Goal: Information Seeking & Learning: Compare options

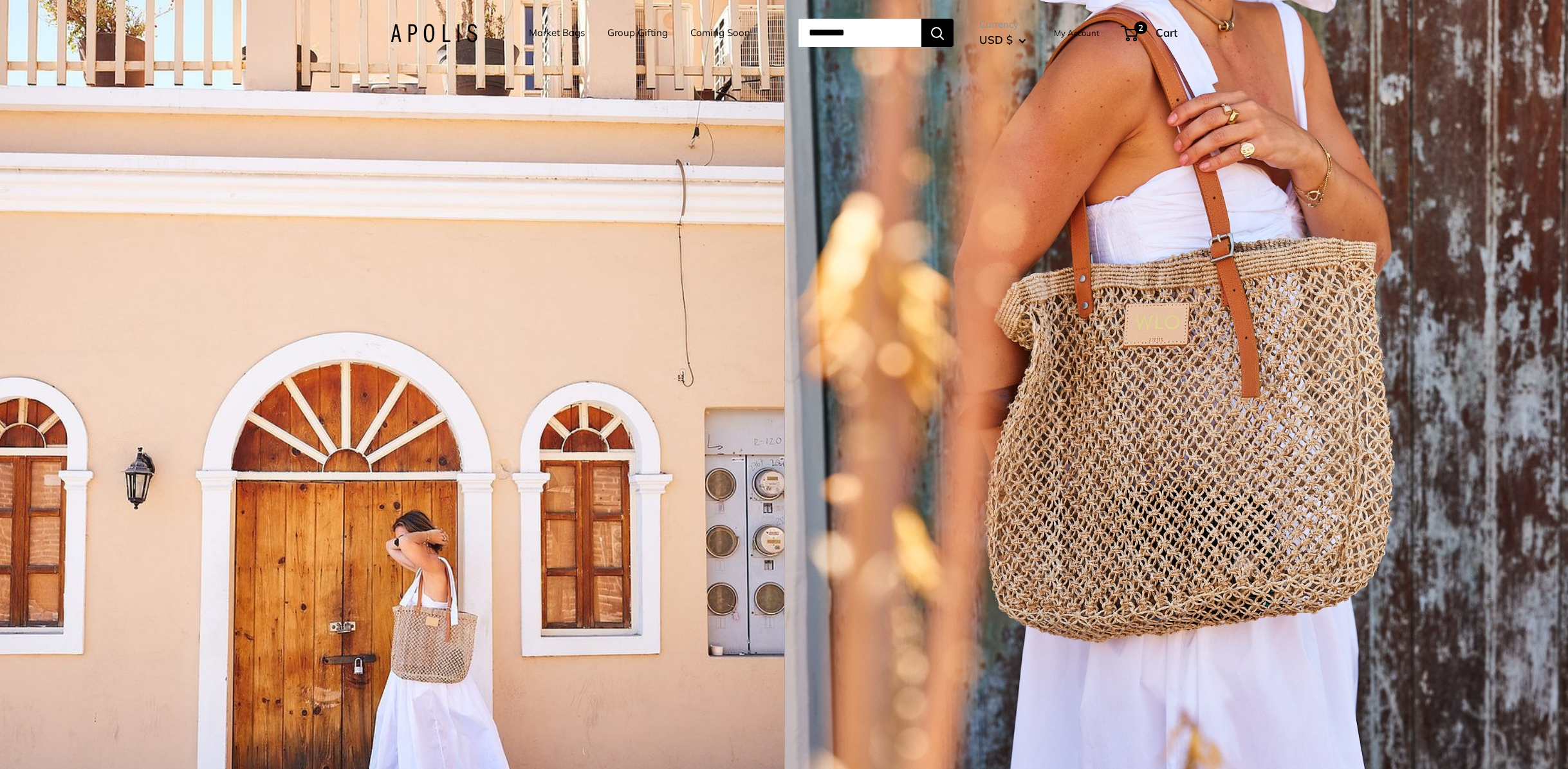
click at [637, 36] on link "Group Gifting" at bounding box center [637, 32] width 60 height 18
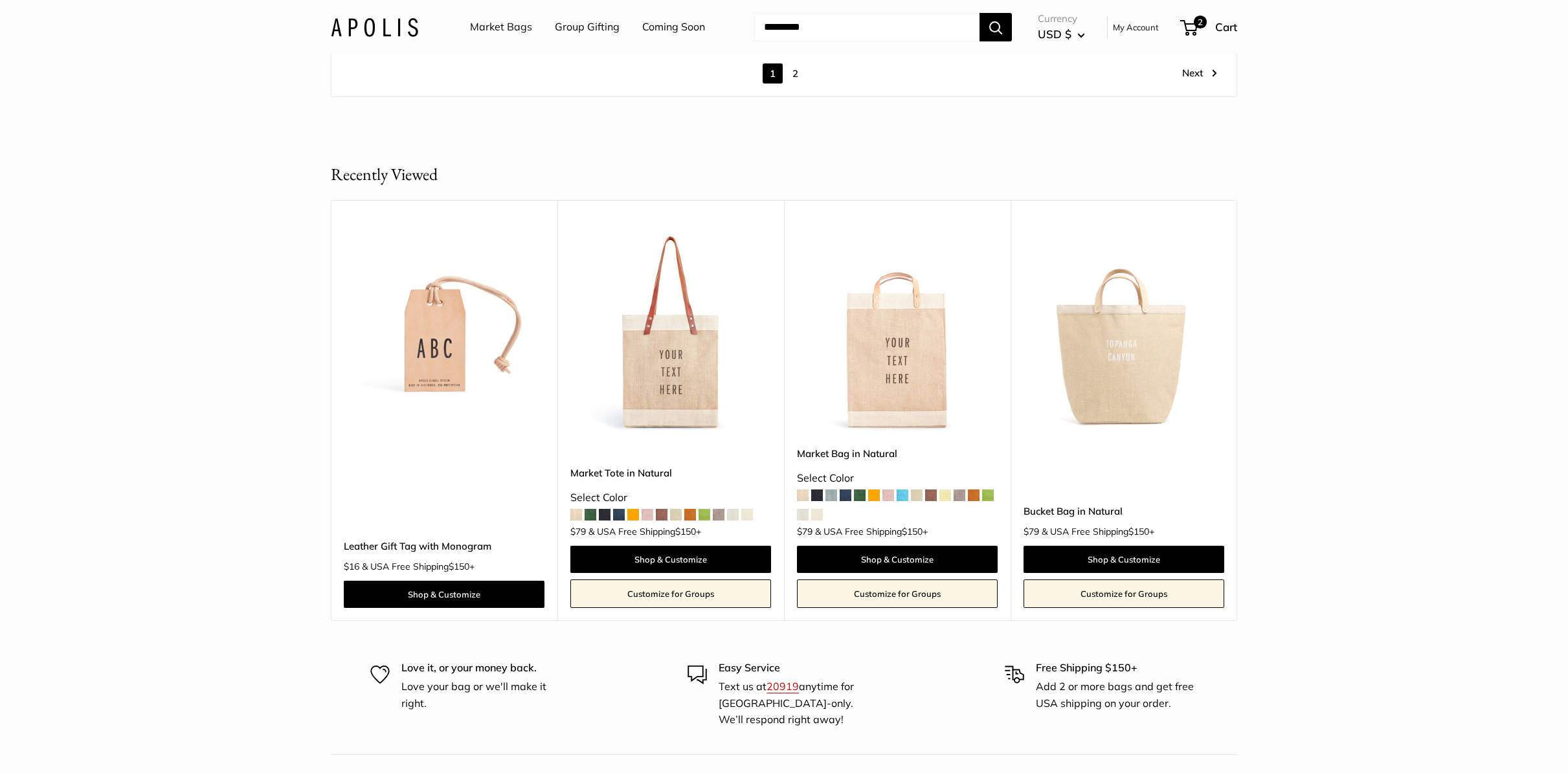
scroll to position [7505, 0]
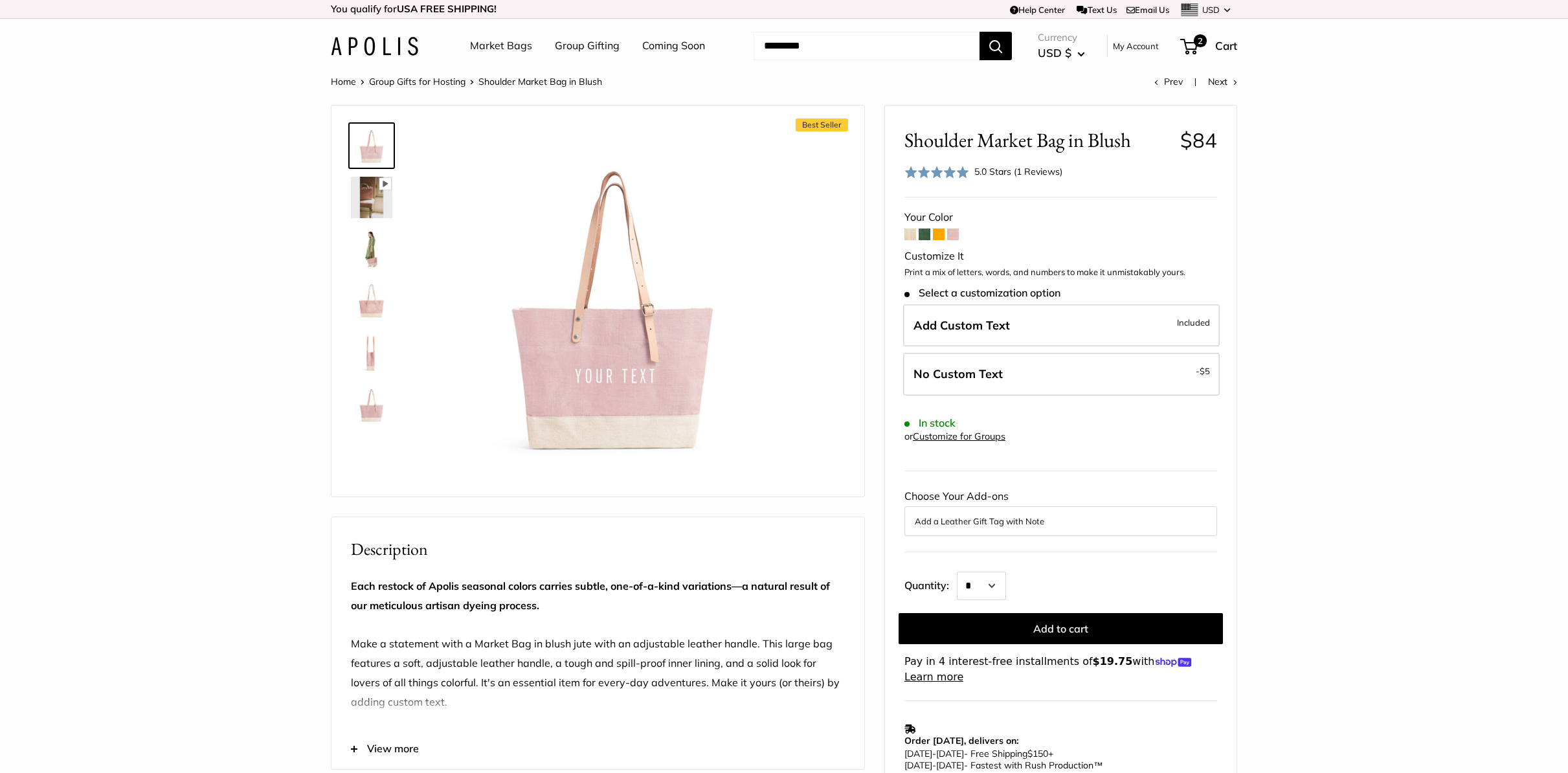
click at [371, 257] on img at bounding box center [371, 249] width 41 height 41
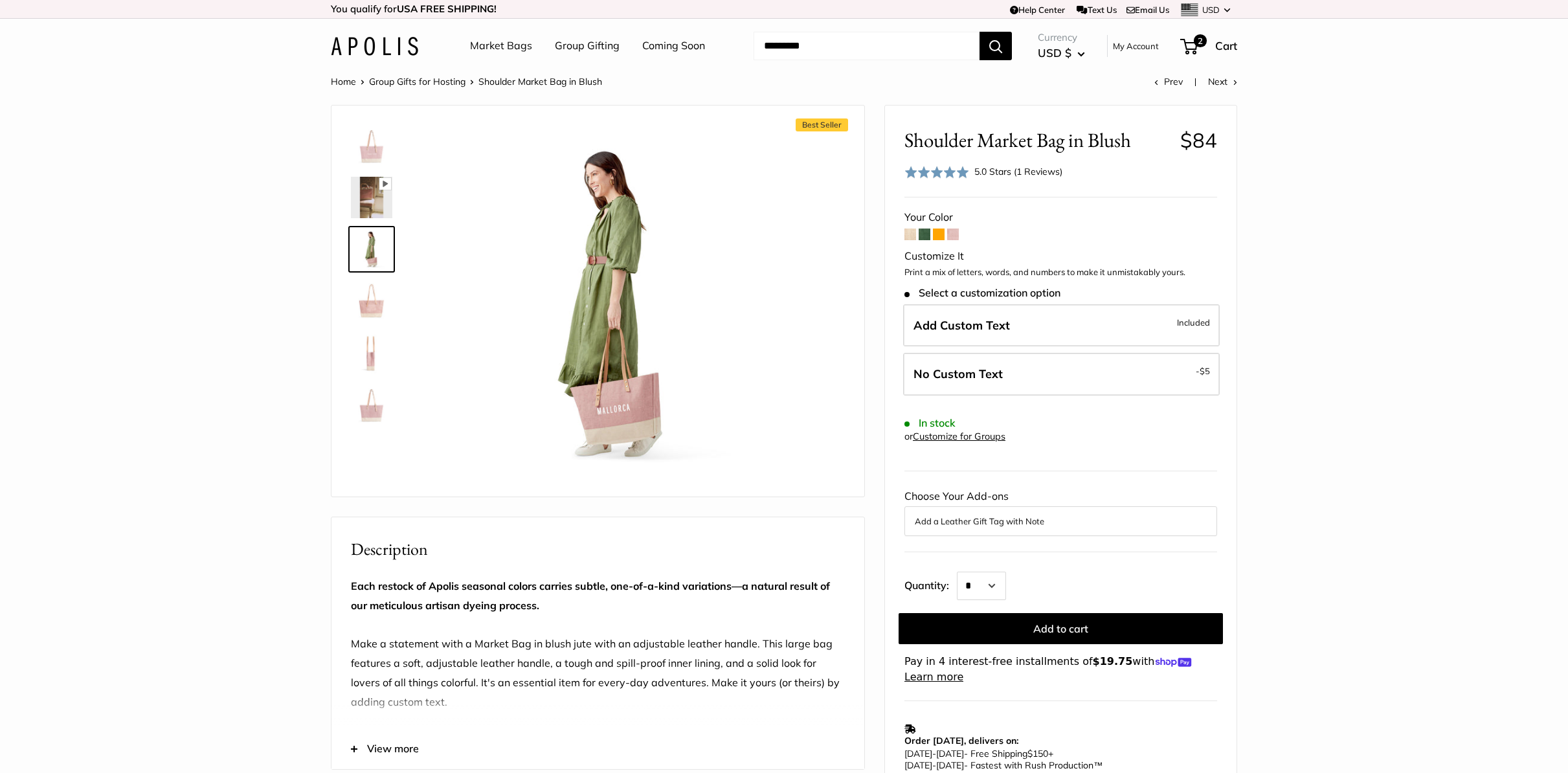
click at [1023, 136] on span "Shoulder Market Bag in Blush" at bounding box center [1037, 140] width 266 height 24
click at [1050, 138] on span "Shoulder Market Bag in Blush" at bounding box center [1037, 140] width 266 height 24
drag, startPoint x: 1060, startPoint y: 141, endPoint x: 888, endPoint y: 130, distance: 172.4
click at [888, 130] on div "Shoulder Market Bag in Blush $84 Rated 5.0 out of 5 5.0 Stars (1 Reviews) Click…" at bounding box center [1060, 507] width 351 height 803
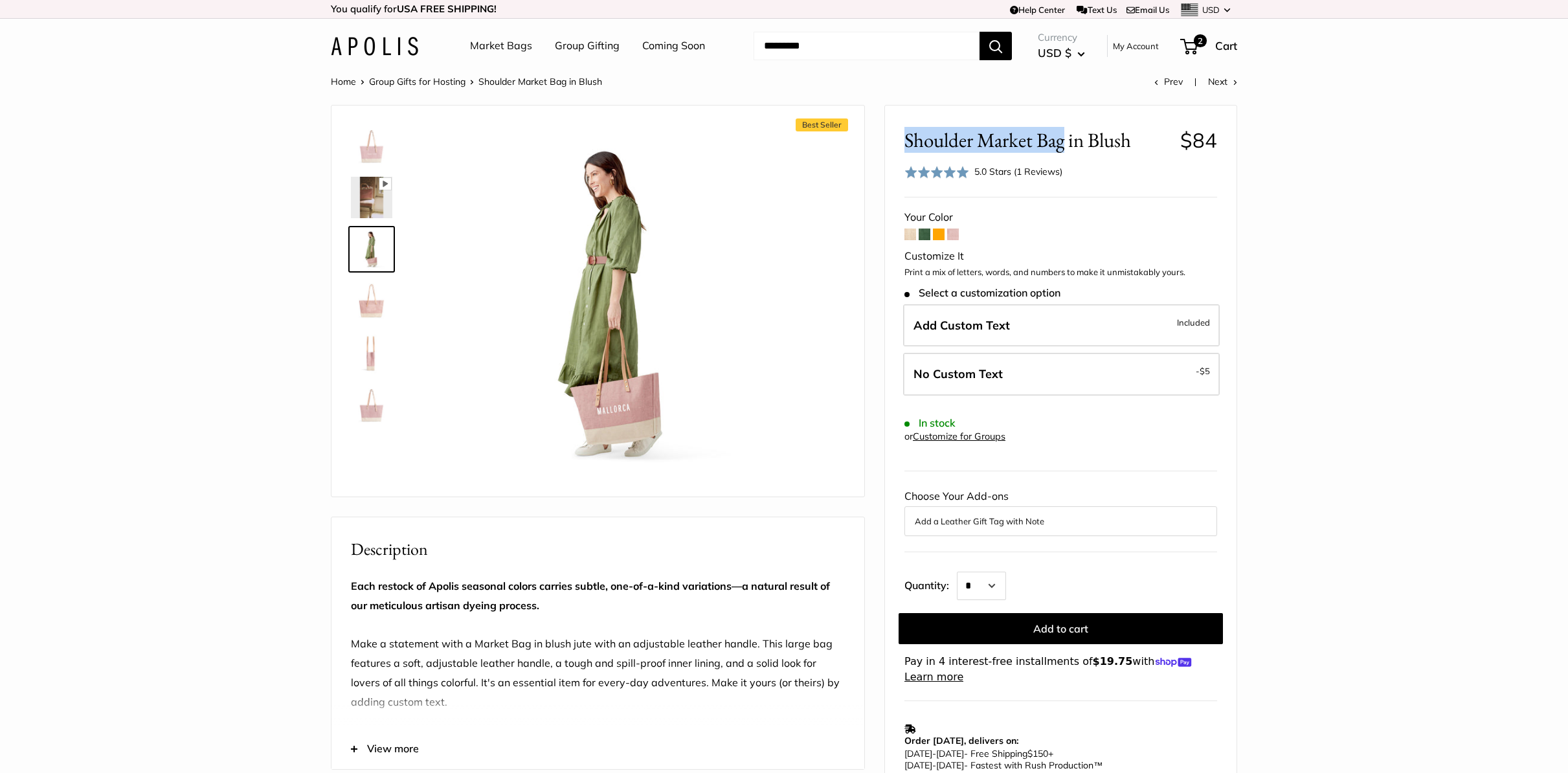
copy span "Shoulder Market Bag"
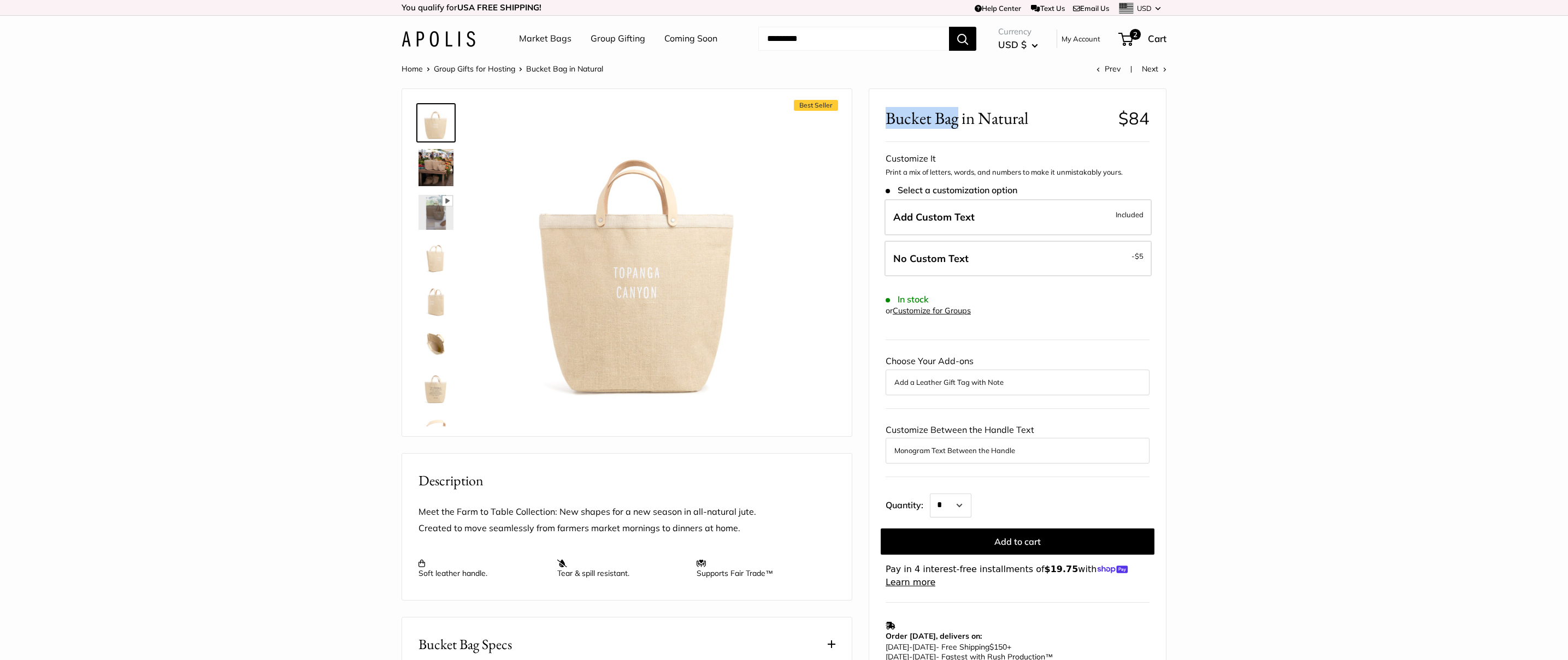
drag, startPoint x: 958, startPoint y: 119, endPoint x: 875, endPoint y: 112, distance: 83.3
click at [875, 112] on div "Bucket Bag in Natural $84 Customizable Text Short Handle Save $-79 $79 / & USA …" at bounding box center [1017, 433] width 296 height 689
copy span "Bucket Bag"
click at [817, 46] on input "Search..." at bounding box center [853, 38] width 191 height 24
paste input "**********"
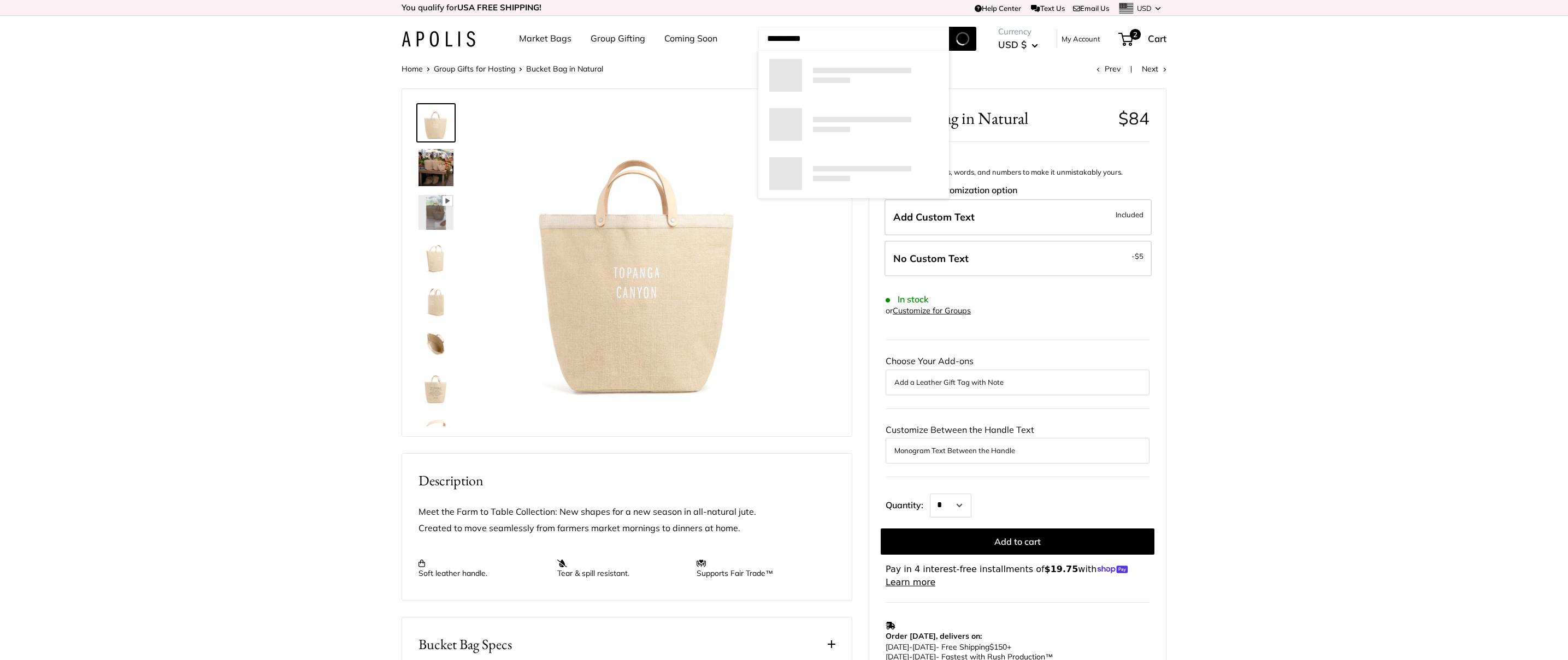
type input "**********"
click at [949, 27] on button "Search" at bounding box center [962, 38] width 27 height 24
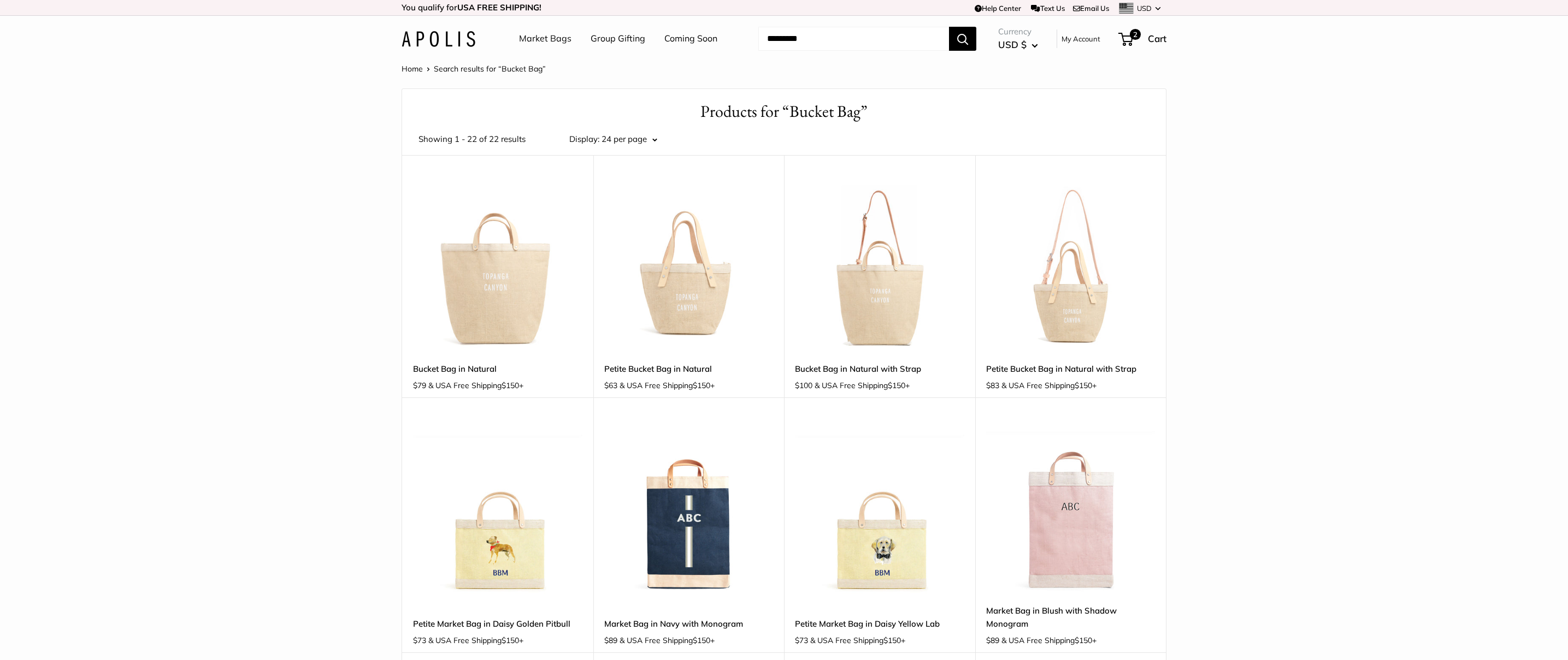
click at [552, 43] on link "Market Bags" at bounding box center [545, 38] width 52 height 16
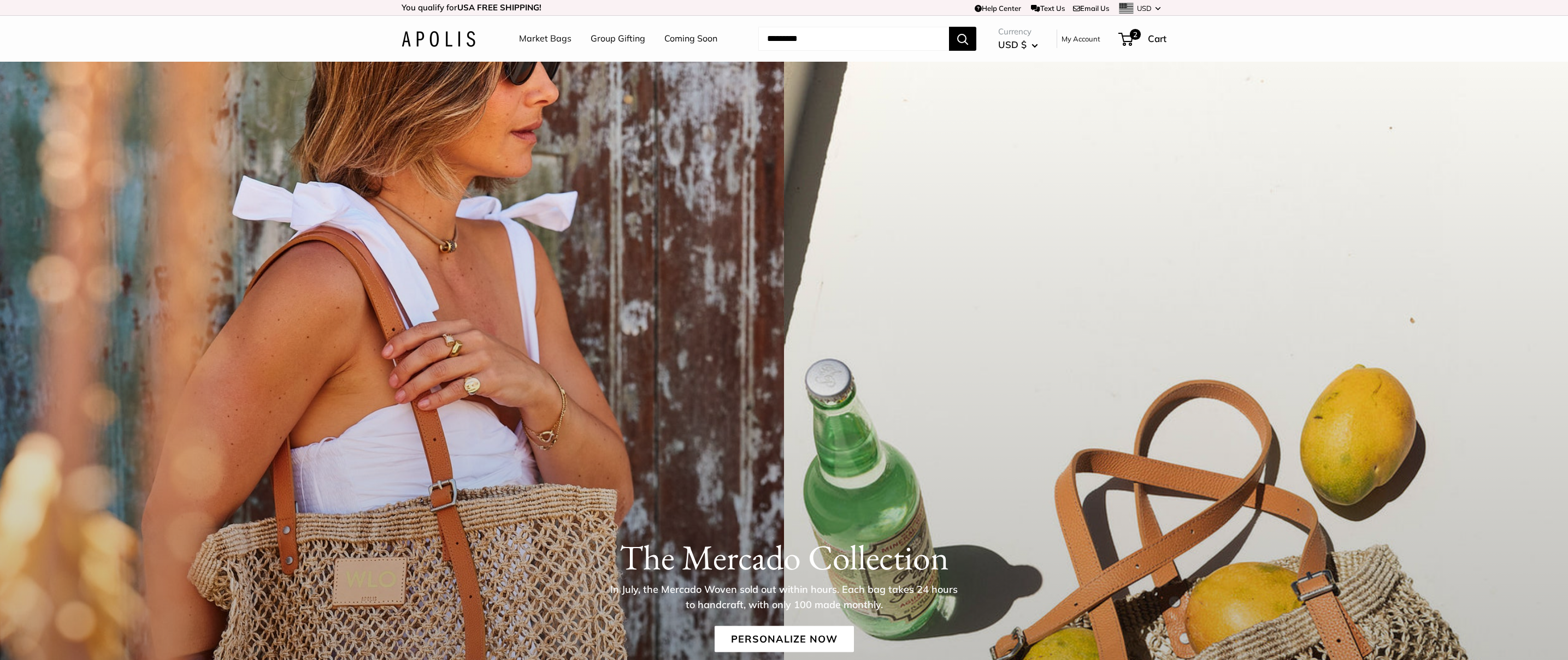
click at [548, 35] on link "Market Bags" at bounding box center [545, 38] width 52 height 16
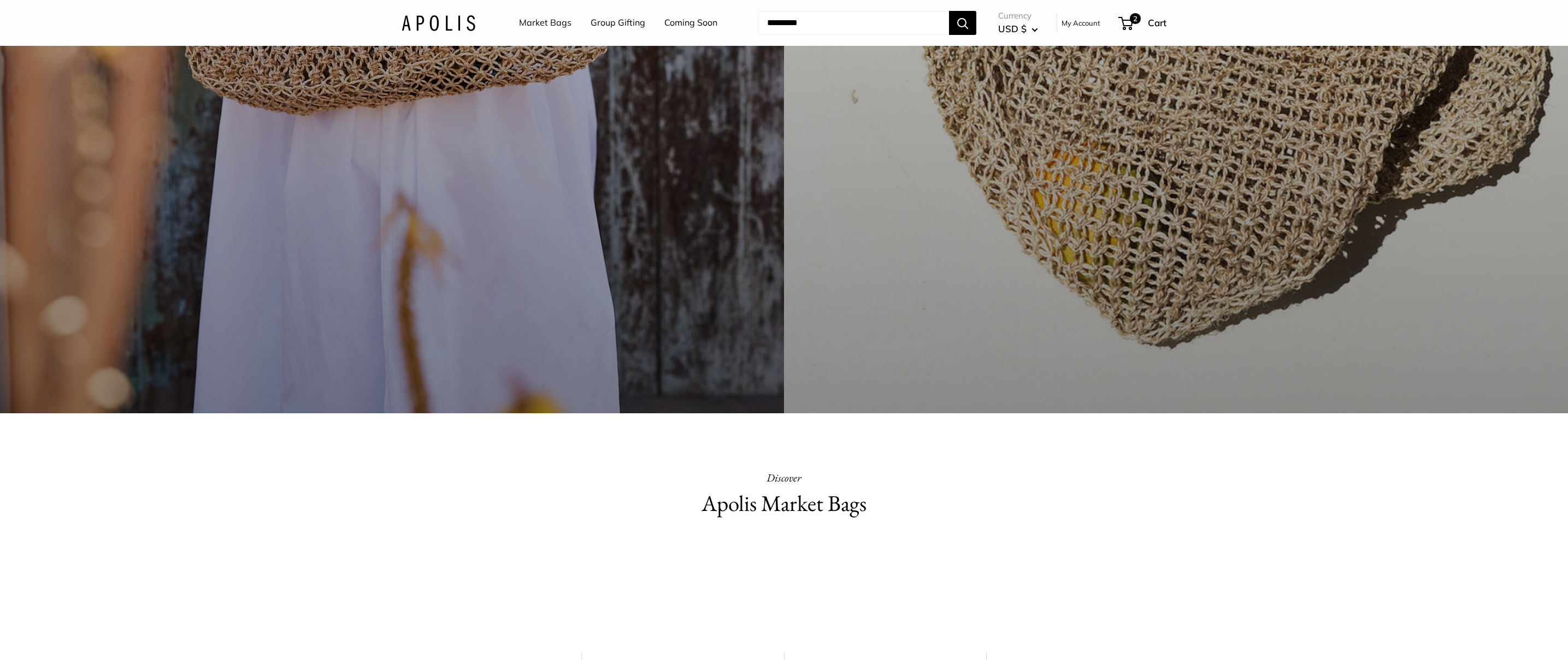
scroll to position [1224, 0]
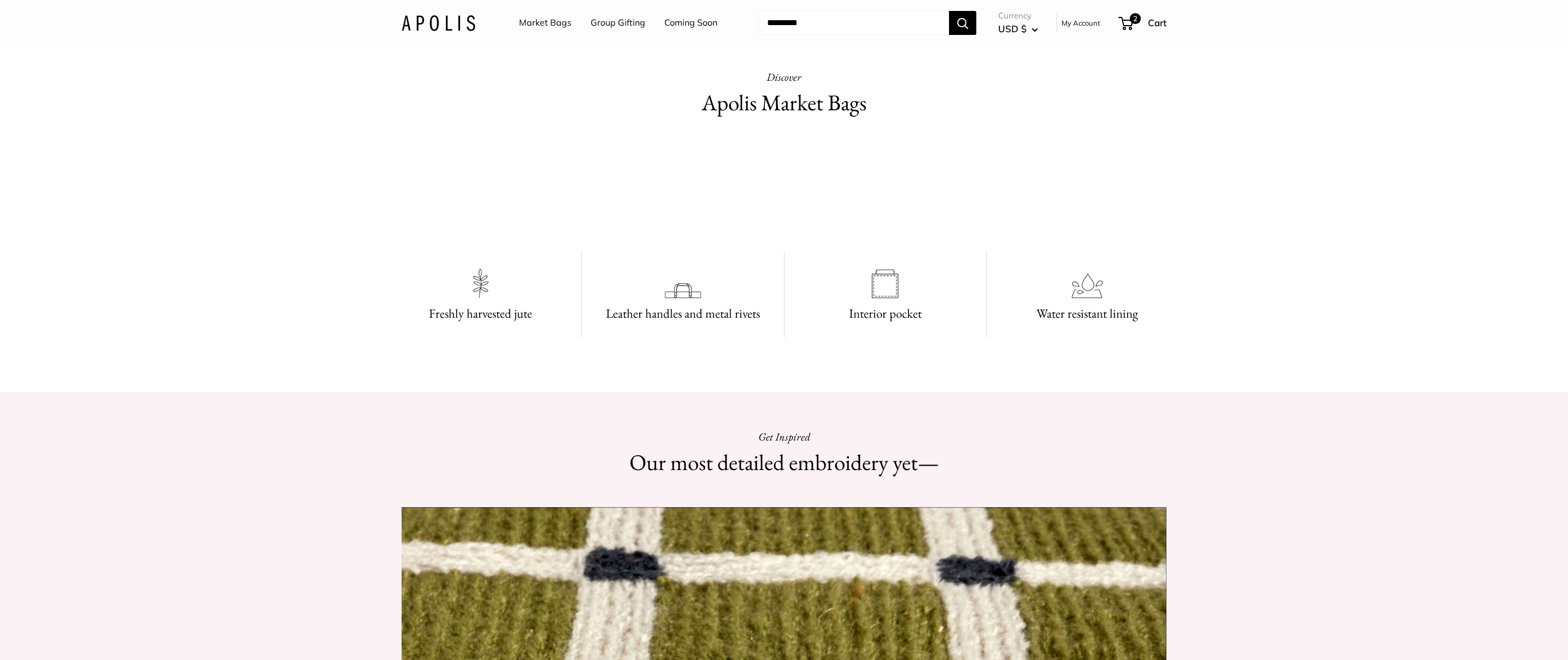
click at [817, 109] on h2 "Apolis Market Bags" at bounding box center [784, 103] width 382 height 32
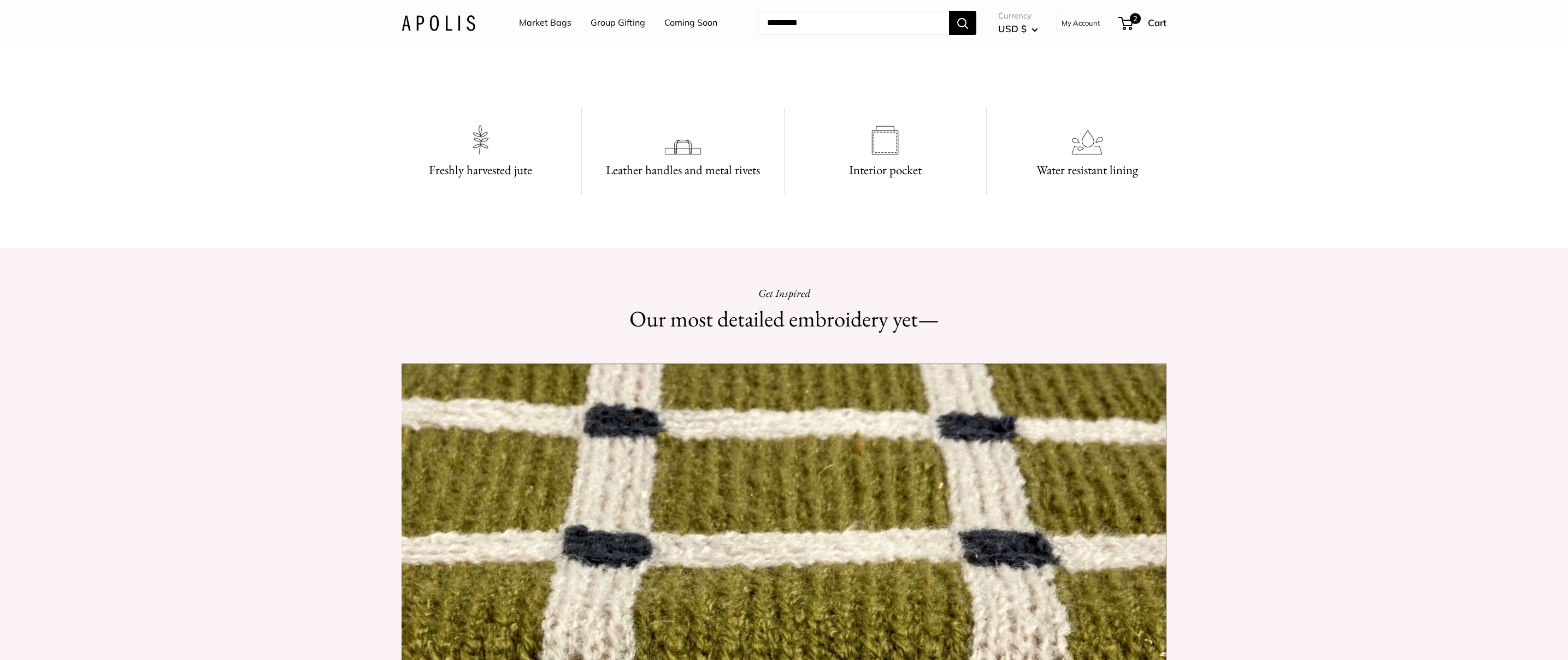
scroll to position [1339, 0]
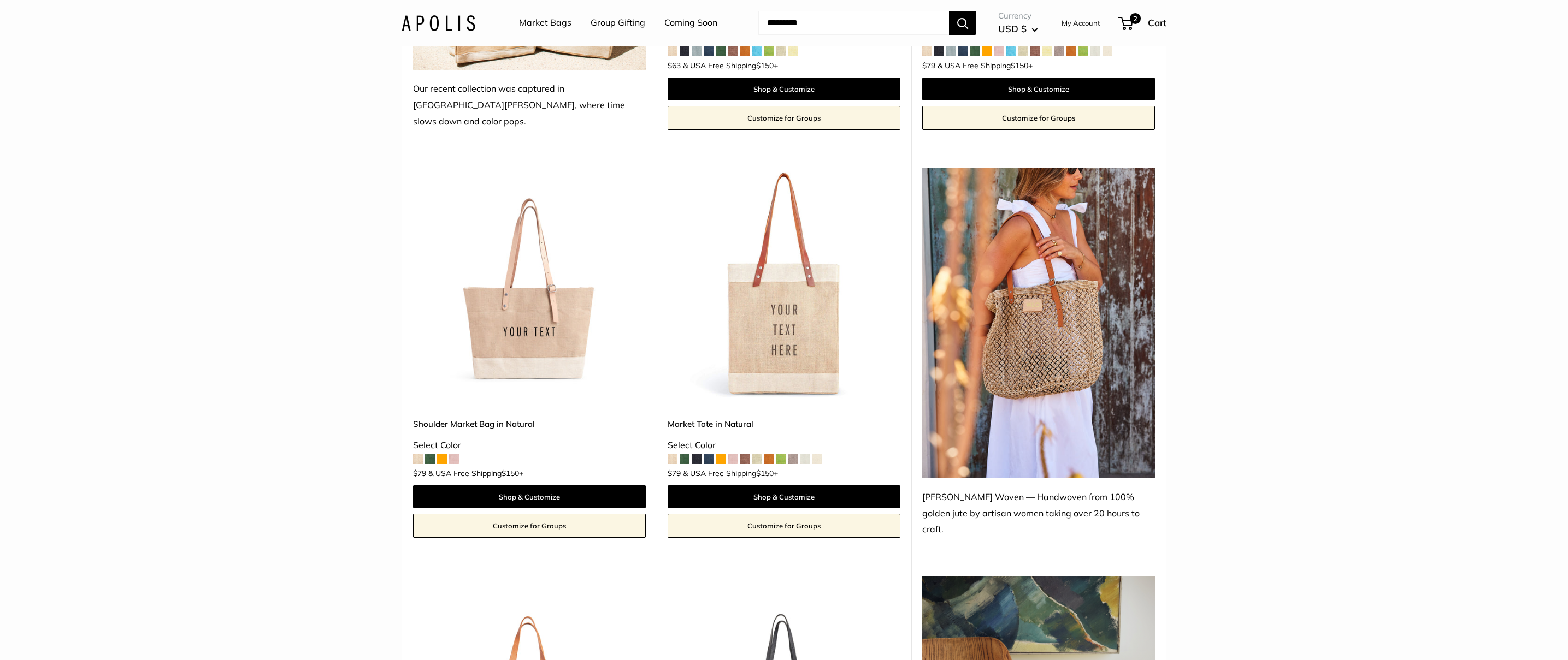
scroll to position [595, 0]
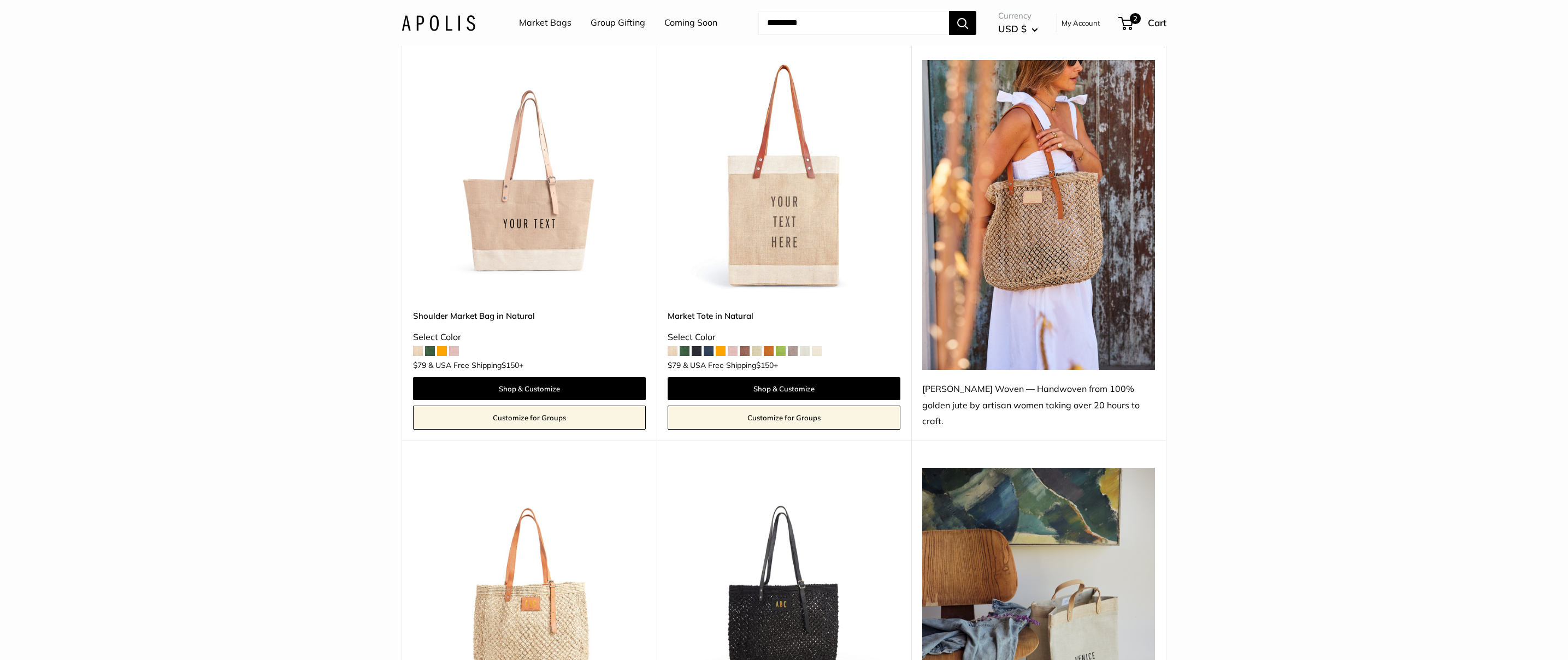
click at [494, 310] on link "Shoulder Market Bag in Natural" at bounding box center [530, 316] width 233 height 13
